Goal: Task Accomplishment & Management: Manage account settings

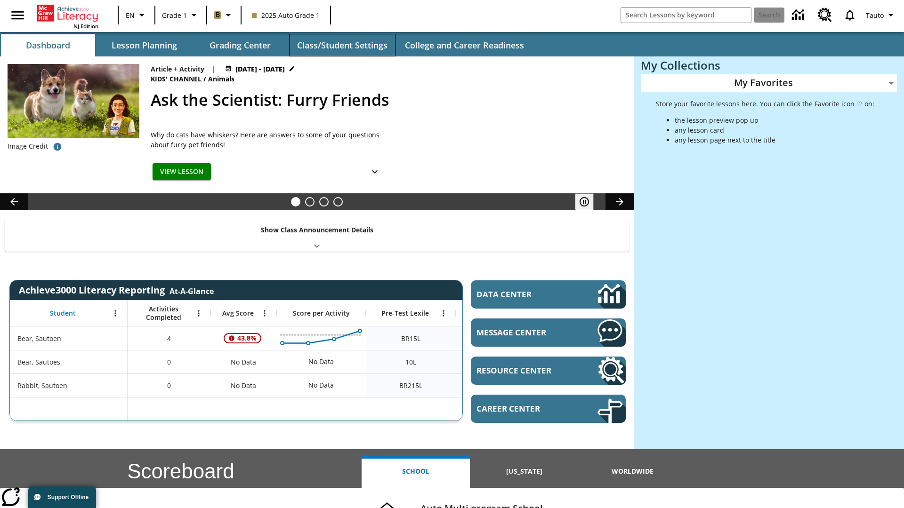
click at [342, 45] on button "Class/Student Settings" at bounding box center [342, 45] width 106 height 23
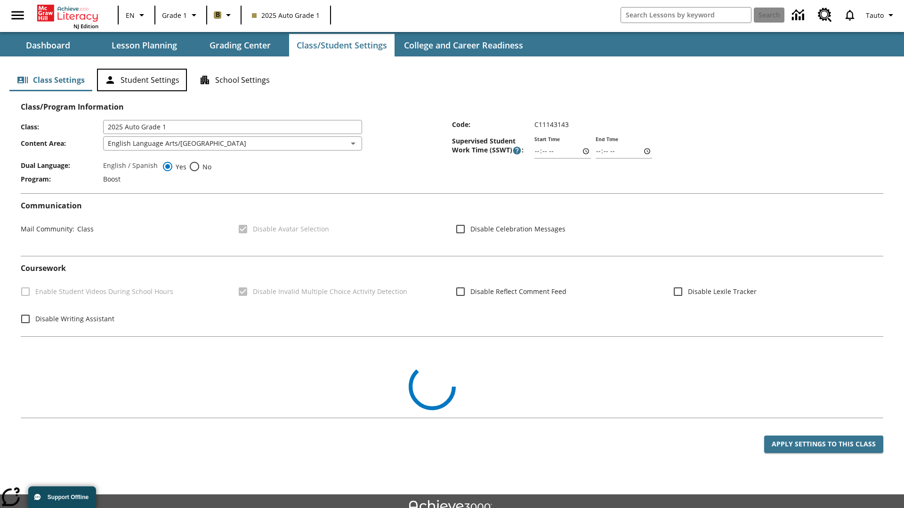
click at [142, 80] on button "Student Settings" at bounding box center [142, 80] width 90 height 23
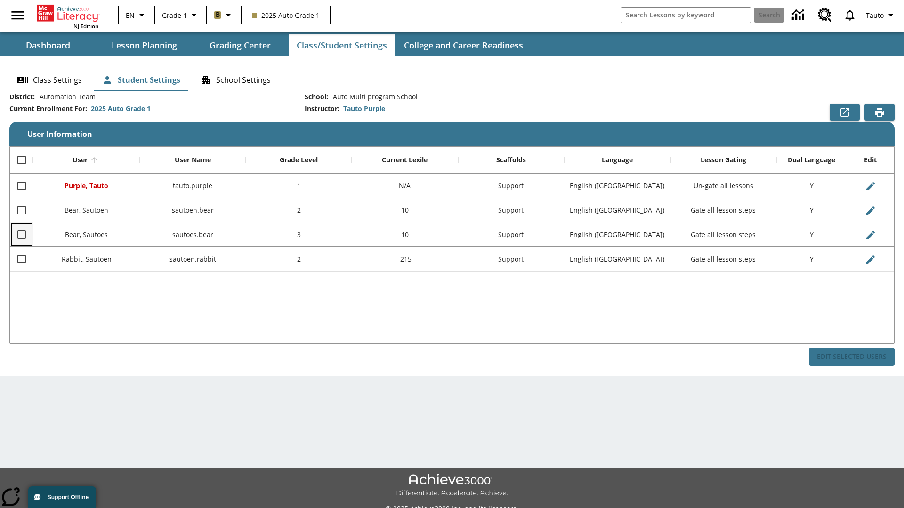
click at [21, 234] on input "Select row" at bounding box center [22, 235] width 20 height 20
checkbox input "true"
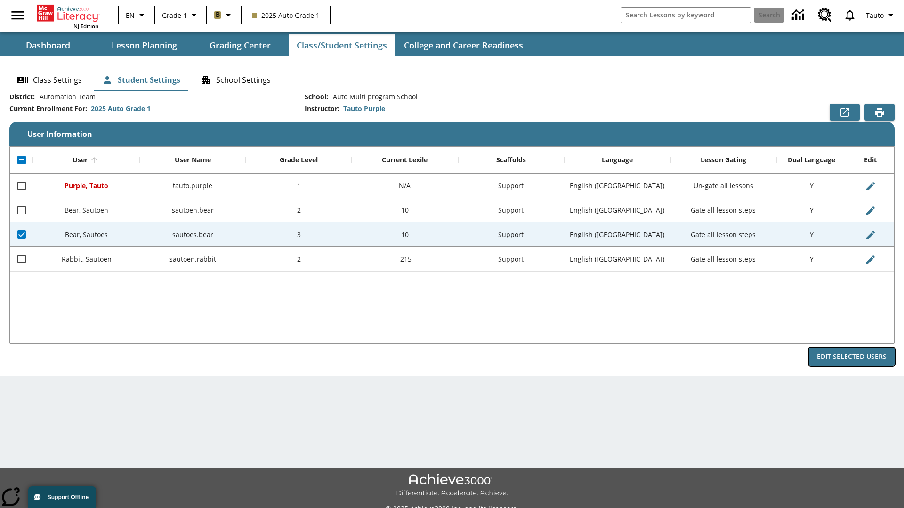
click at [851, 357] on button "Edit Selected Users" at bounding box center [852, 357] width 86 height 18
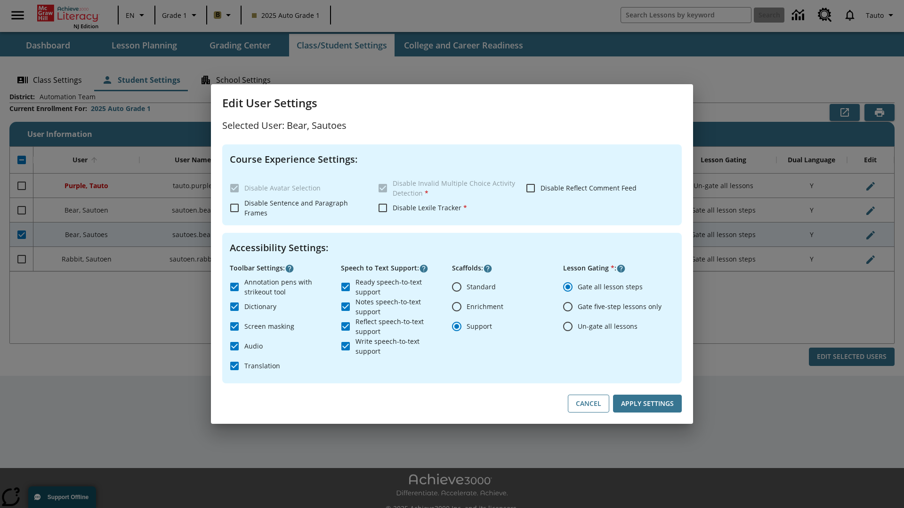
click at [568, 326] on input "Un-gate all lessons" at bounding box center [568, 327] width 20 height 20
radio input "true"
click at [647, 404] on button "Apply Settings" at bounding box center [647, 404] width 69 height 18
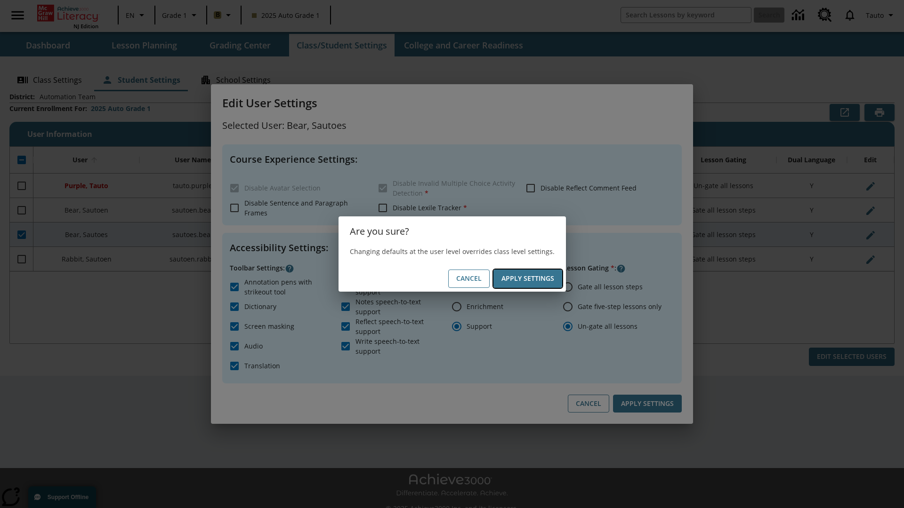
click at [527, 279] on button "Apply Settings" at bounding box center [527, 279] width 69 height 18
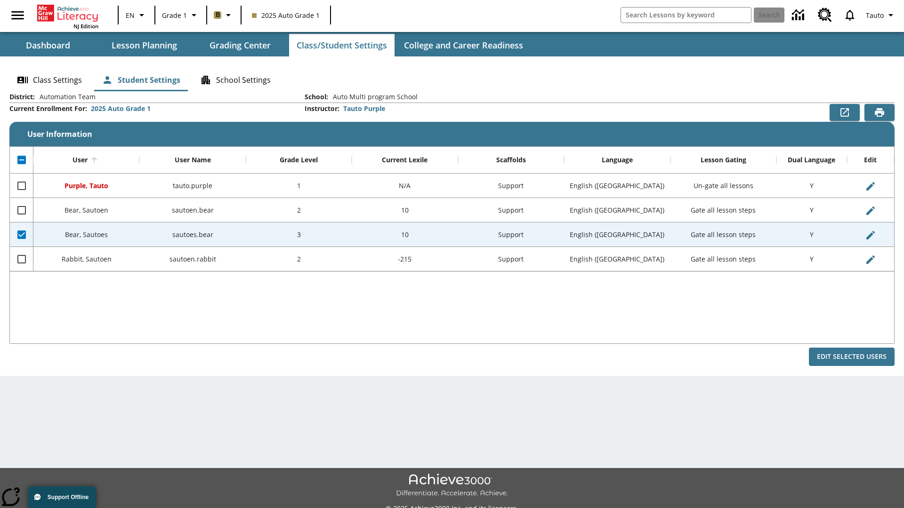
checkbox input "false"
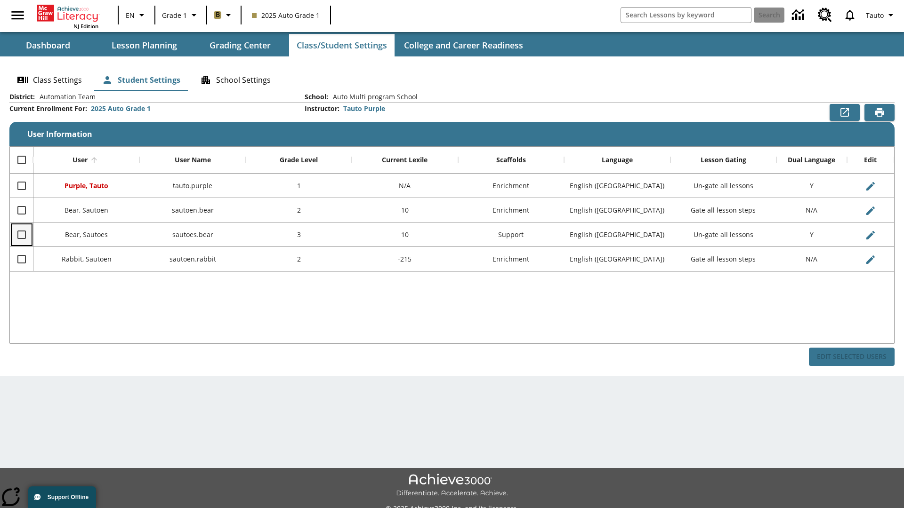
click at [21, 234] on input "Select row" at bounding box center [22, 235] width 20 height 20
checkbox input "true"
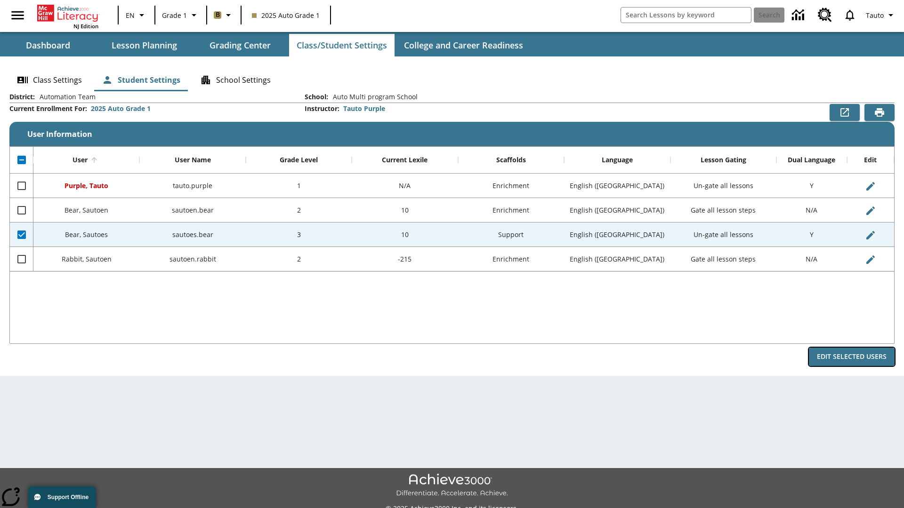
click at [851, 357] on button "Edit Selected Users" at bounding box center [852, 357] width 86 height 18
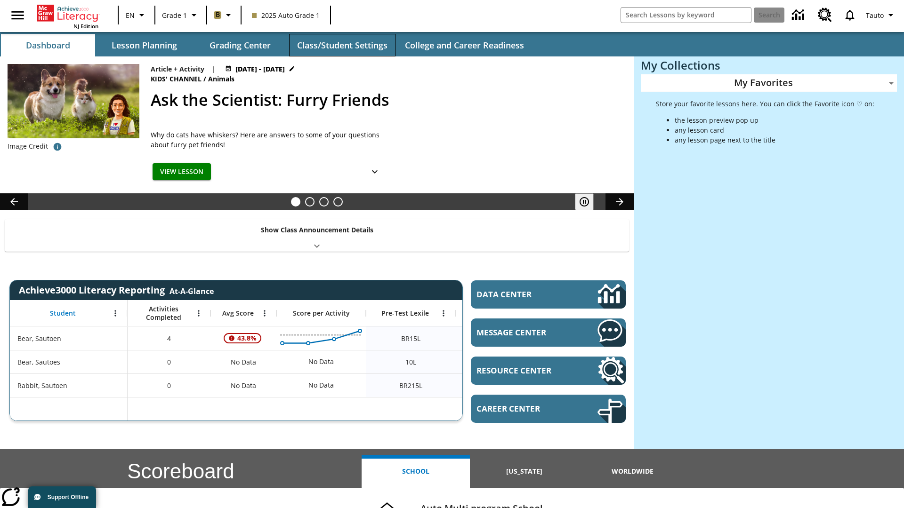
click at [342, 45] on button "Class/Student Settings" at bounding box center [342, 45] width 106 height 23
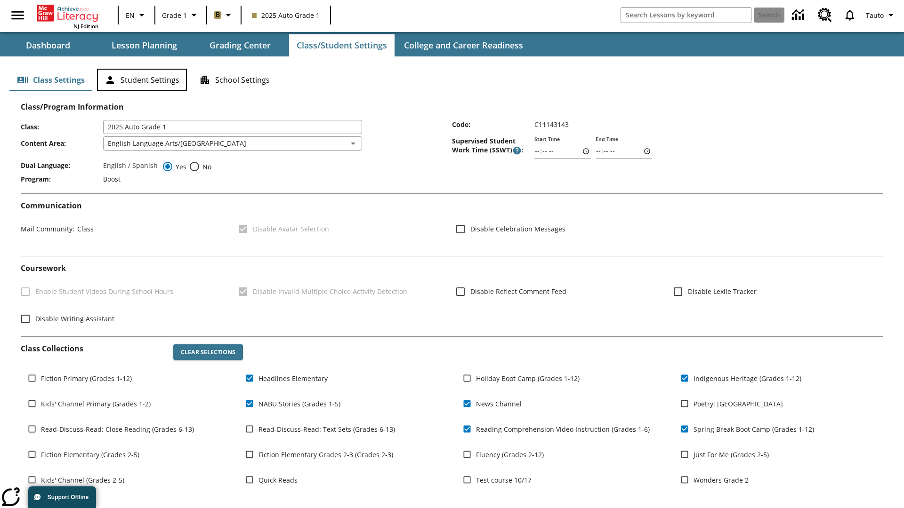
click at [142, 80] on button "Student Settings" at bounding box center [142, 80] width 90 height 23
